Goal: Task Accomplishment & Management: Use online tool/utility

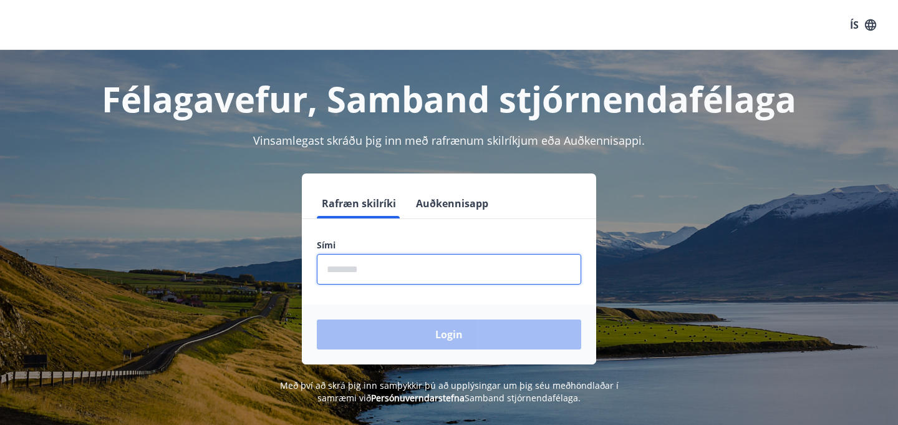
click at [401, 269] on input "phone" at bounding box center [449, 269] width 265 height 31
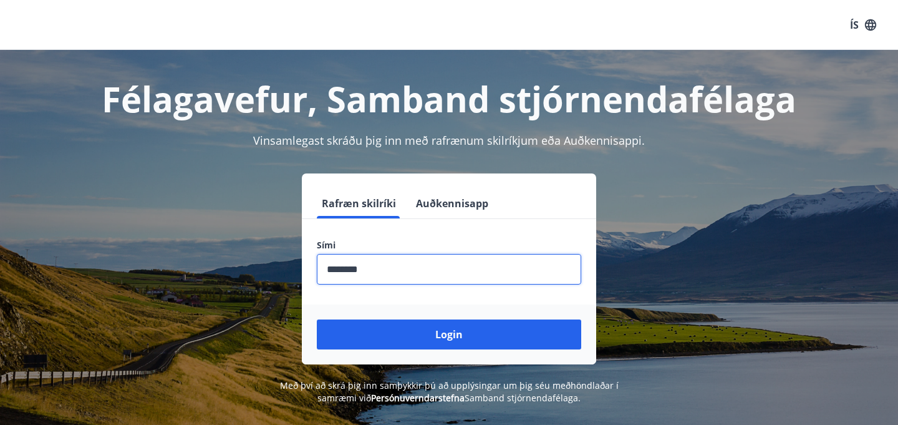
type input "********"
click at [317, 319] on button "Login" at bounding box center [449, 334] width 265 height 30
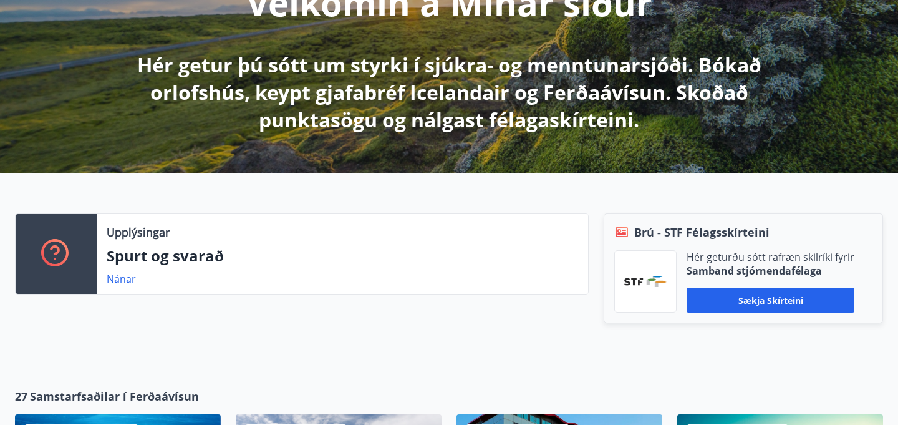
click at [369, 136] on div "H Hilmir Þór Kolbeins Kennitala 031175-5269 Samtals punktar 7 Ferðaávísun : 0 k…" at bounding box center [449, 16] width 898 height 316
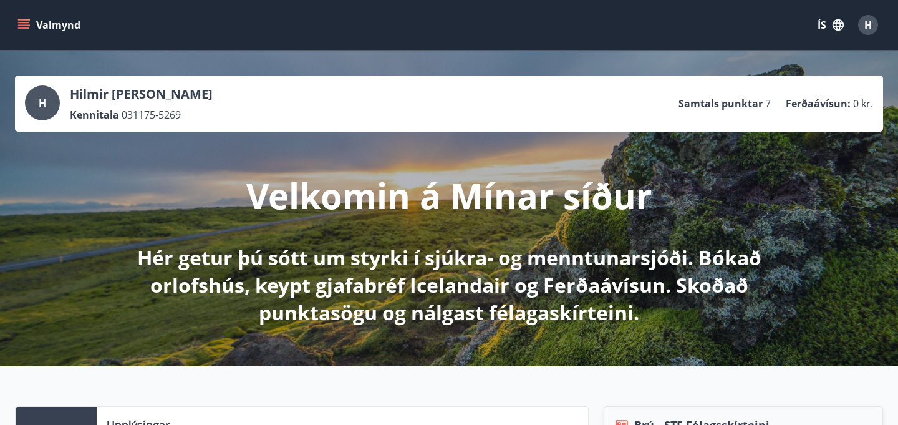
click at [23, 24] on icon "menu" at bounding box center [23, 25] width 12 height 12
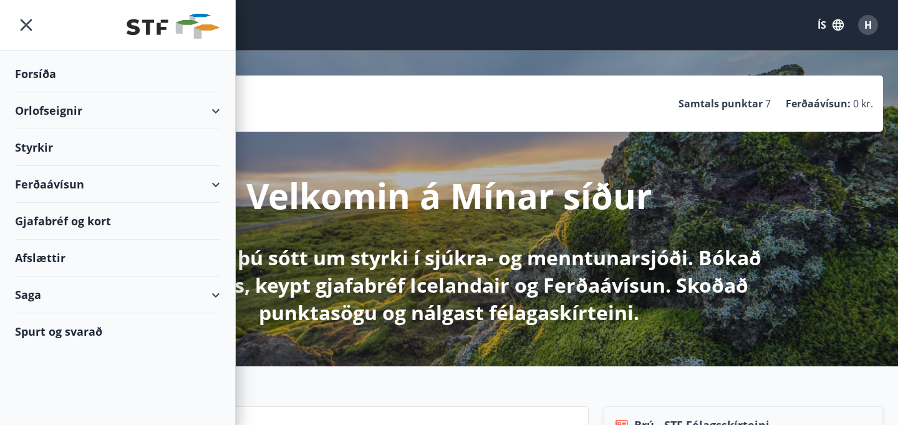
click at [100, 111] on div "Orlofseignir" at bounding box center [117, 110] width 205 height 37
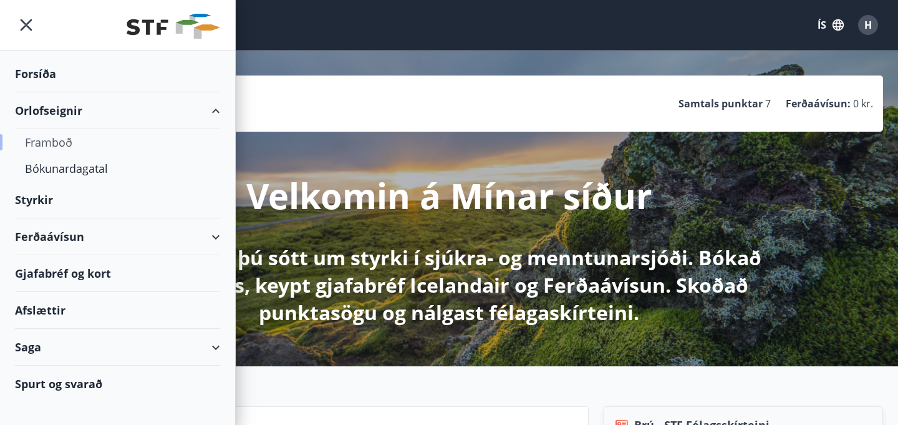
click at [67, 142] on div "Framboð" at bounding box center [117, 142] width 185 height 26
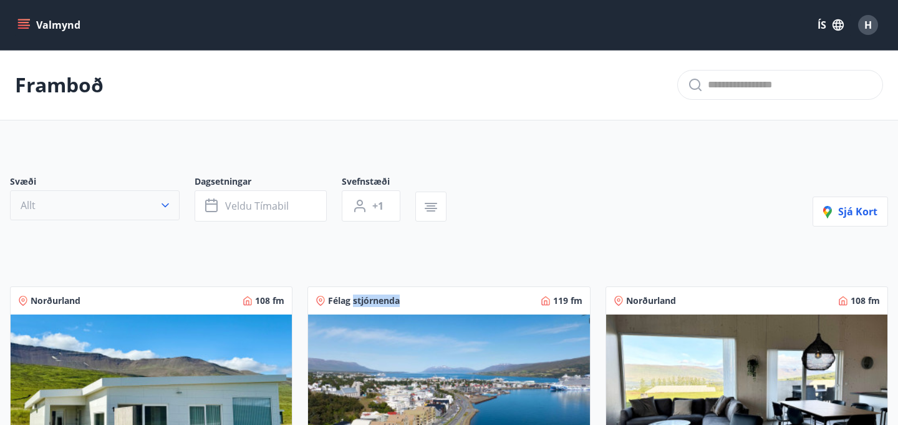
click at [168, 210] on icon "button" at bounding box center [165, 205] width 12 height 12
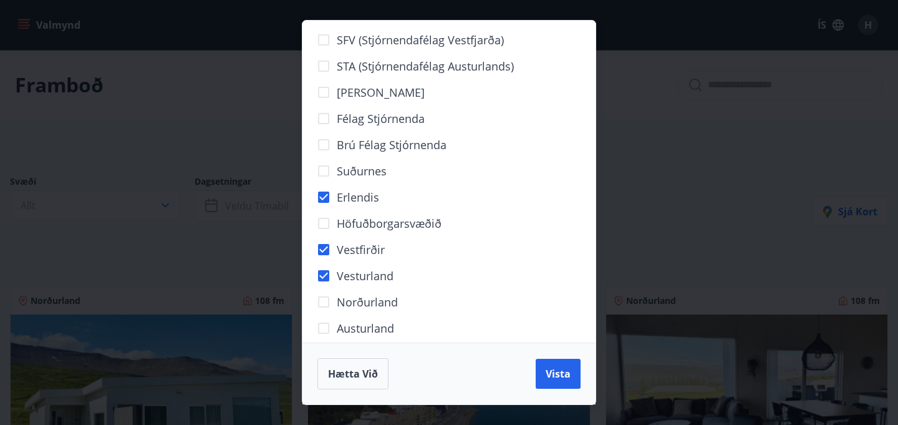
scroll to position [75, 0]
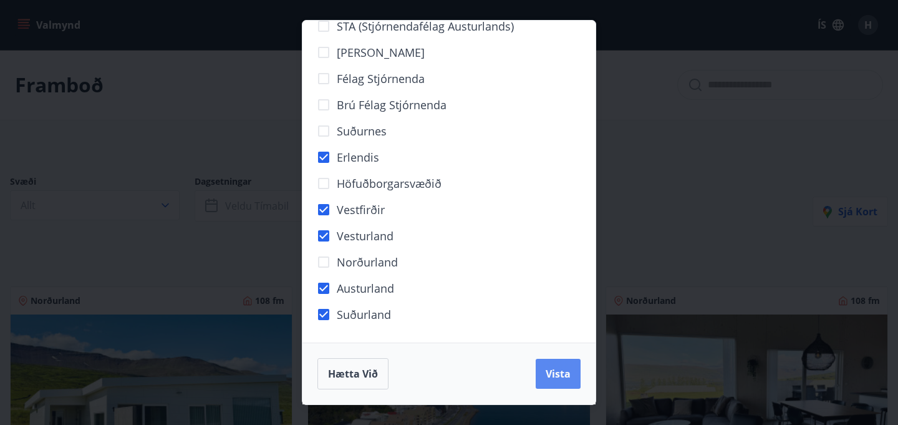
click at [548, 363] on button "Vista" at bounding box center [558, 374] width 45 height 30
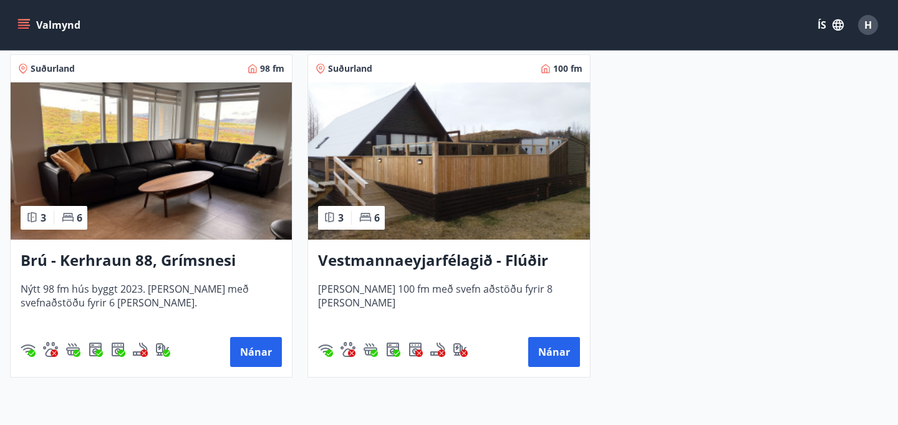
scroll to position [1270, 0]
